Goal: Find specific page/section: Find specific page/section

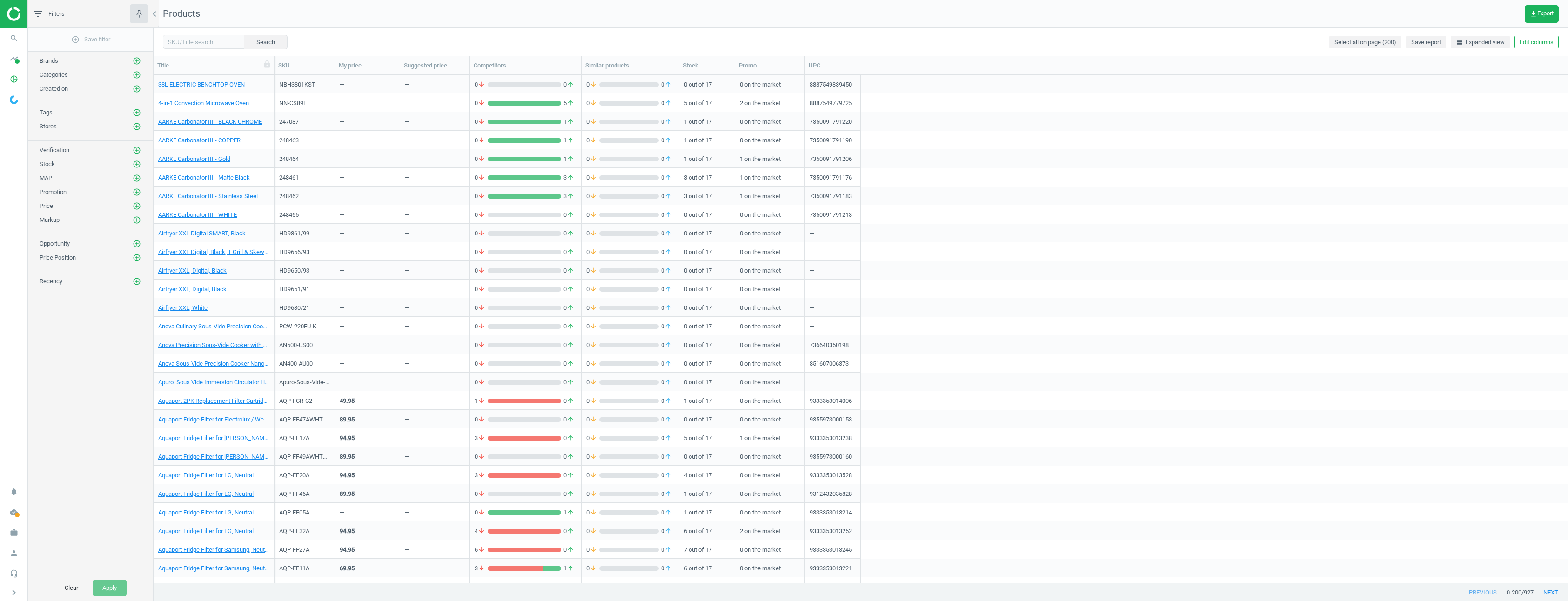
scroll to position [501, 1407]
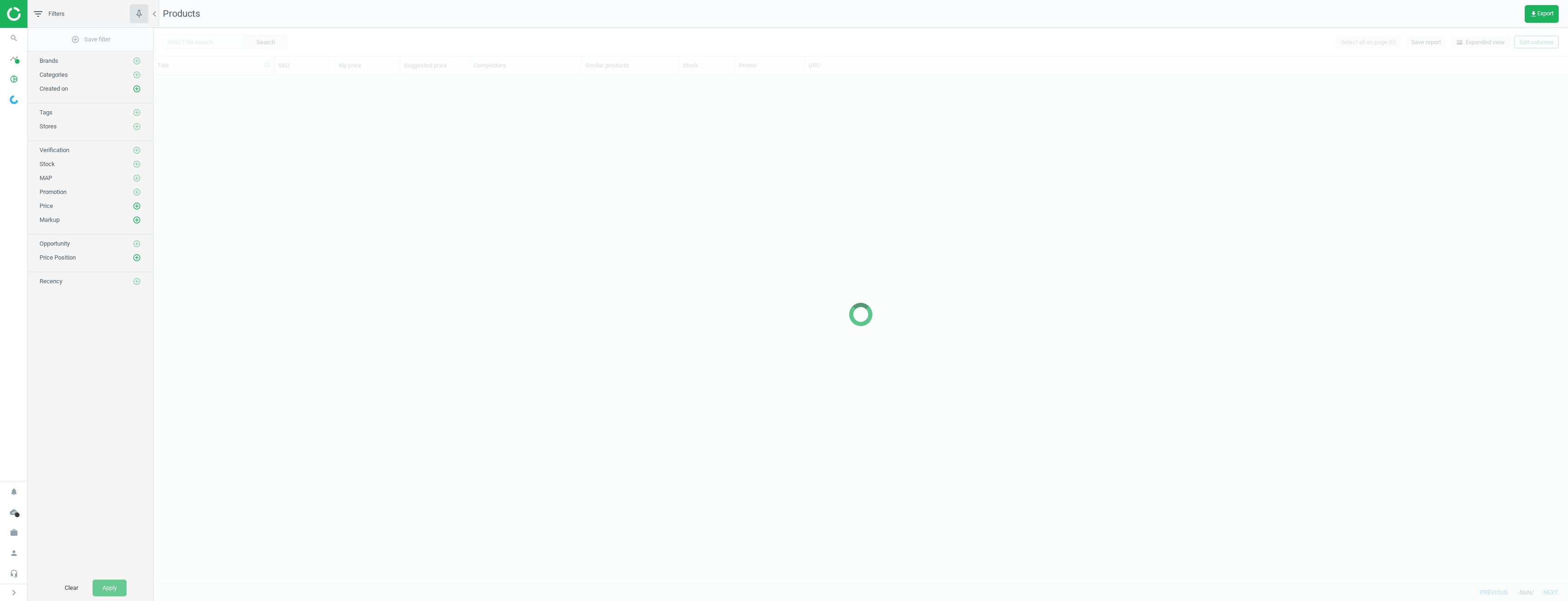
scroll to position [501, 1407]
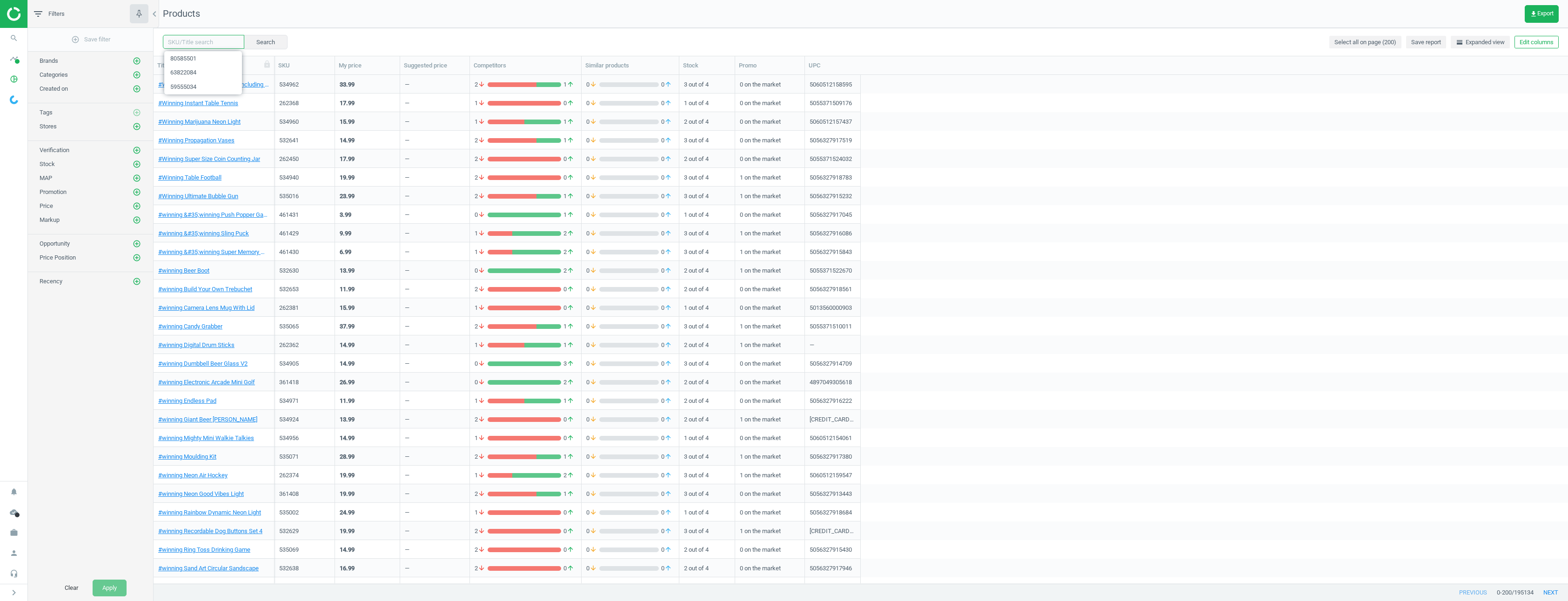
click at [215, 46] on input "text" at bounding box center [204, 41] width 82 height 14
paste input "564968"
type input "564968"
click at [263, 44] on button "Search" at bounding box center [265, 41] width 44 height 14
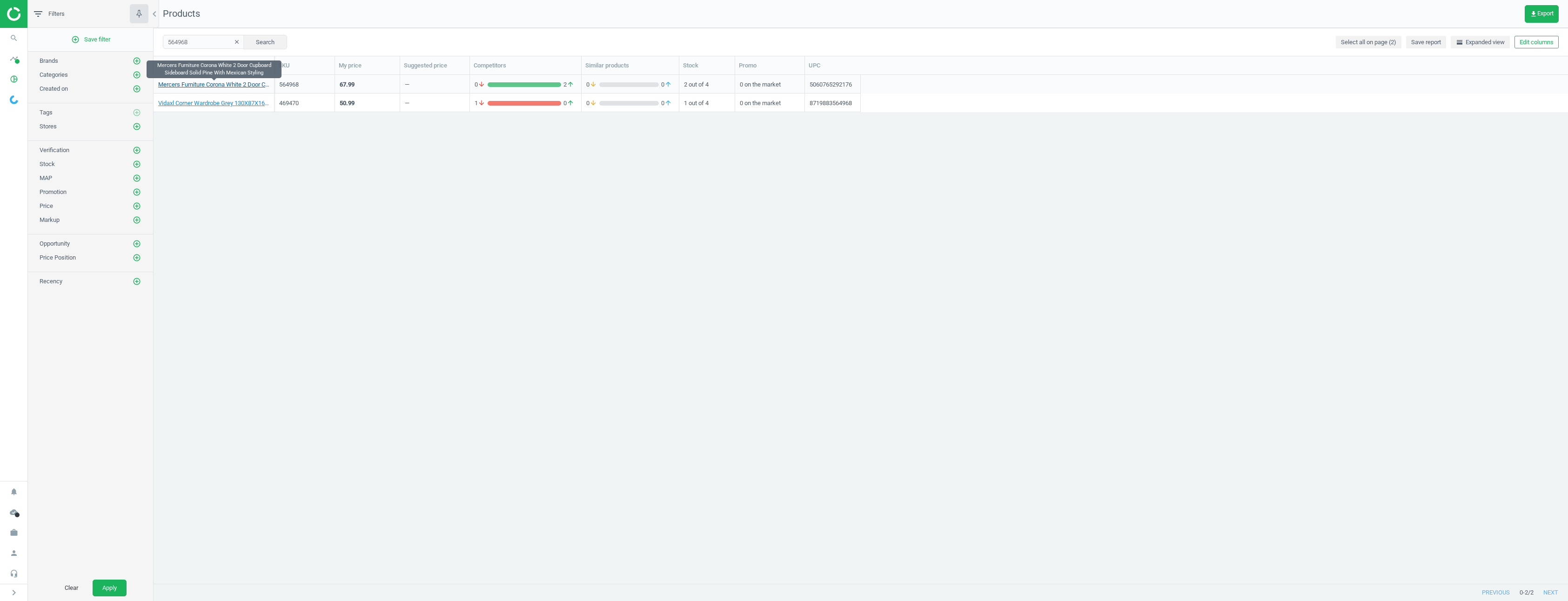
click at [198, 86] on link "Mercers Furniture Corona White 2 Door Cupboard Sideboard Solid Pine With Mexica…" at bounding box center [214, 85] width 111 height 9
